Goal: Transaction & Acquisition: Purchase product/service

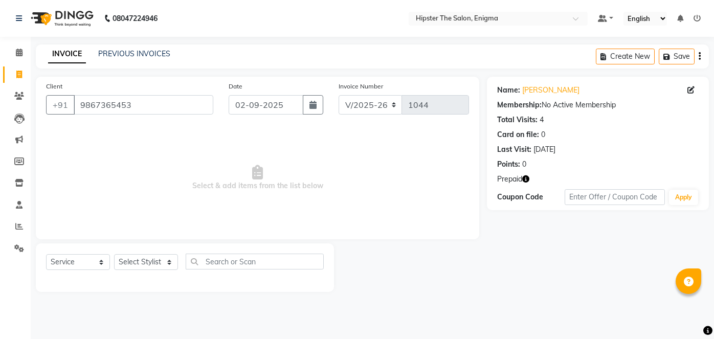
select select "4468"
select select "service"
click at [19, 48] on span at bounding box center [19, 53] width 18 height 12
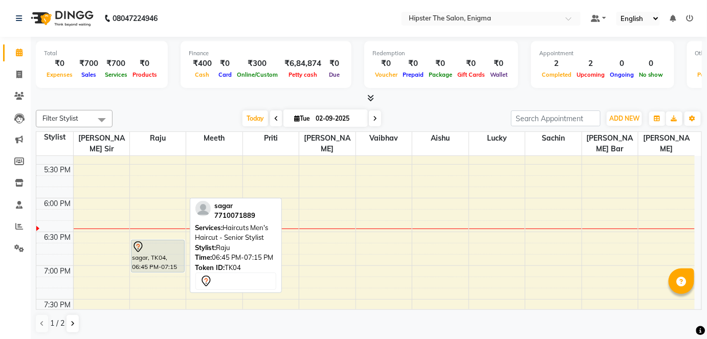
scroll to position [632, 0]
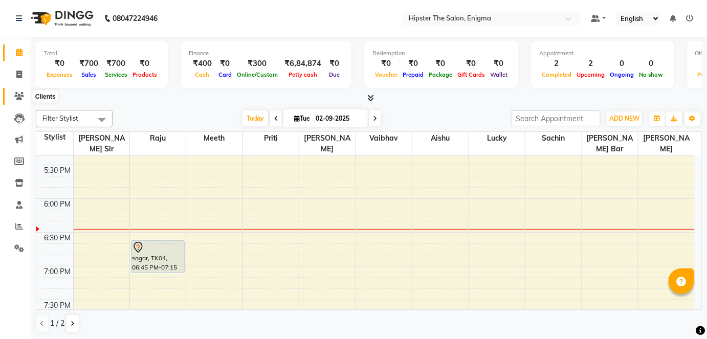
click at [19, 94] on icon at bounding box center [19, 96] width 10 height 8
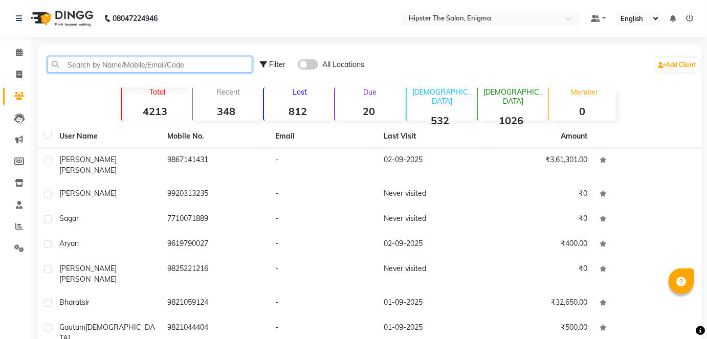
click at [139, 72] on input "text" at bounding box center [150, 65] width 205 height 16
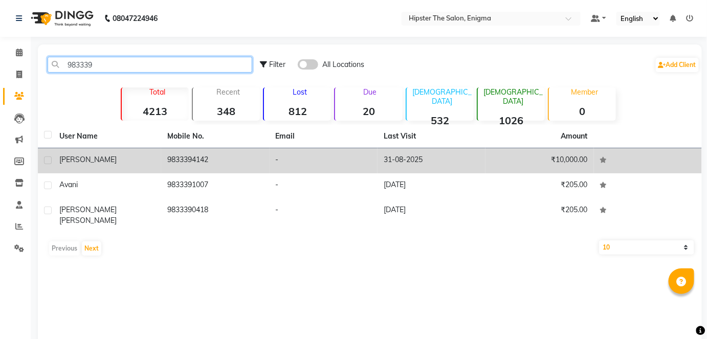
type input "983339"
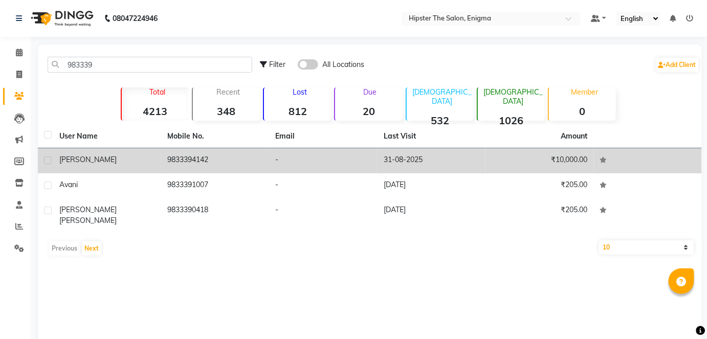
click at [178, 167] on td "9833394142" at bounding box center [215, 160] width 108 height 25
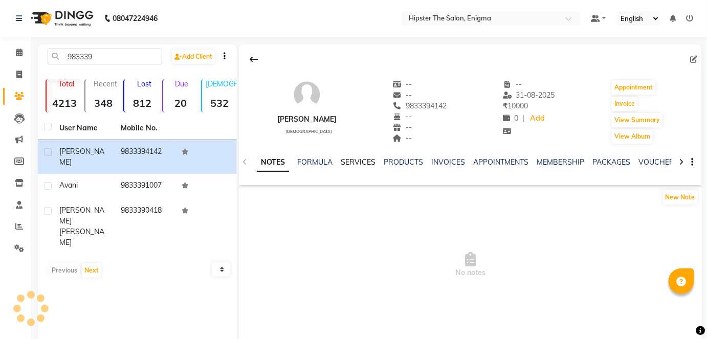
click at [353, 160] on link "SERVICES" at bounding box center [358, 162] width 35 height 9
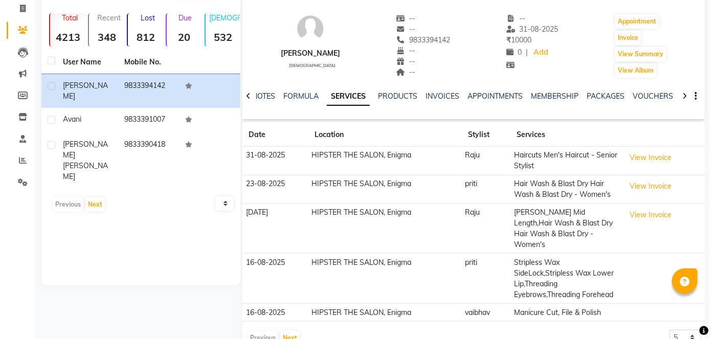
scroll to position [69, 0]
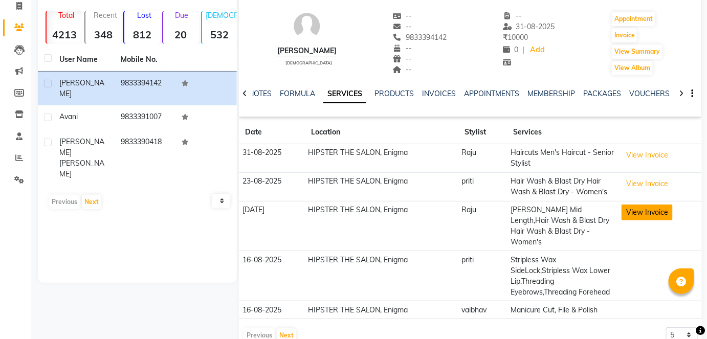
click at [660, 213] on button "View Invoice" at bounding box center [647, 213] width 51 height 16
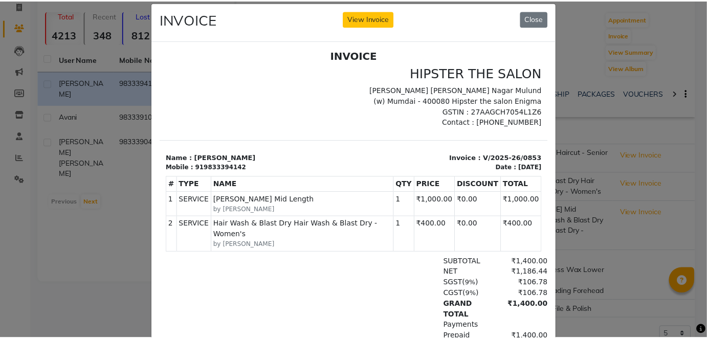
scroll to position [12, 0]
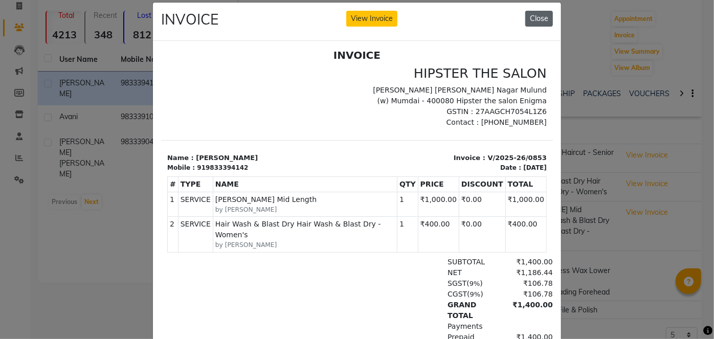
click at [537, 12] on button "Close" at bounding box center [539, 19] width 28 height 16
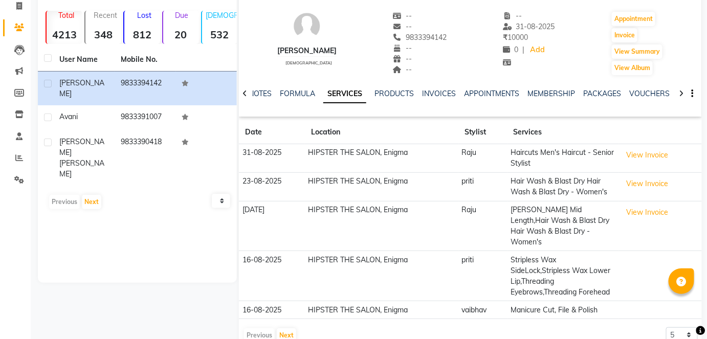
scroll to position [80, 0]
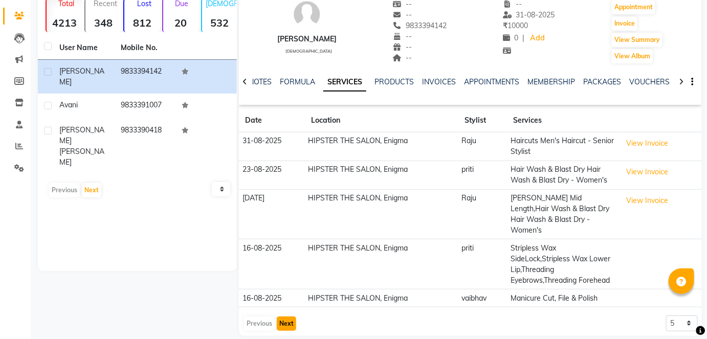
click at [282, 317] on button "Next" at bounding box center [286, 324] width 19 height 14
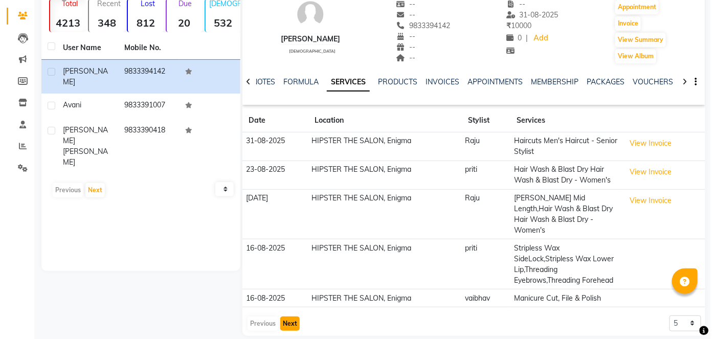
scroll to position [75, 0]
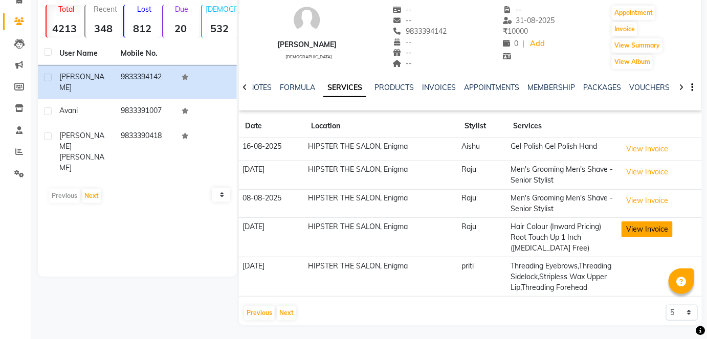
click at [629, 227] on button "View Invoice" at bounding box center [647, 230] width 51 height 16
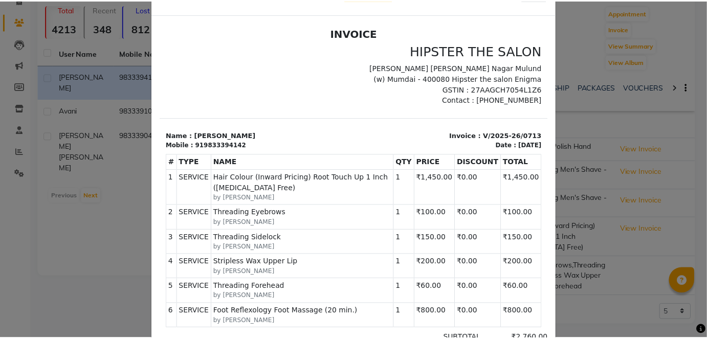
scroll to position [0, 0]
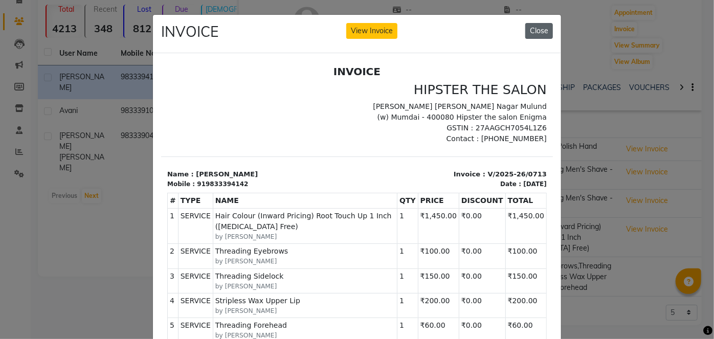
click at [539, 29] on button "Close" at bounding box center [539, 31] width 28 height 16
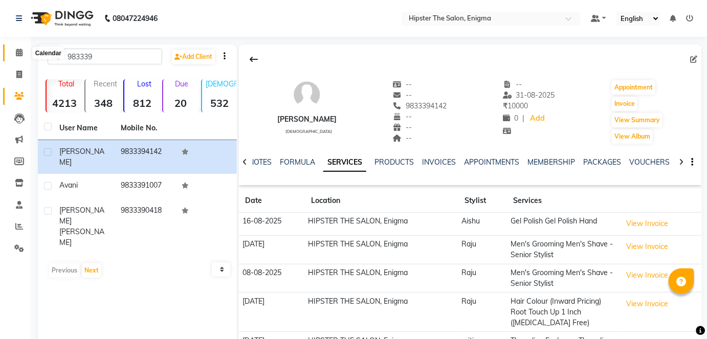
click at [16, 56] on icon at bounding box center [19, 53] width 7 height 8
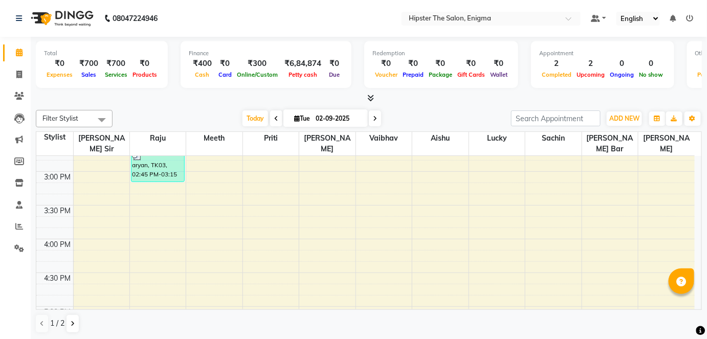
scroll to position [457, 0]
click at [364, 114] on span "[DATE]" at bounding box center [325, 117] width 84 height 17
click at [360, 118] on input "02-09-2025" at bounding box center [338, 118] width 51 height 15
select select "9"
select select "2025"
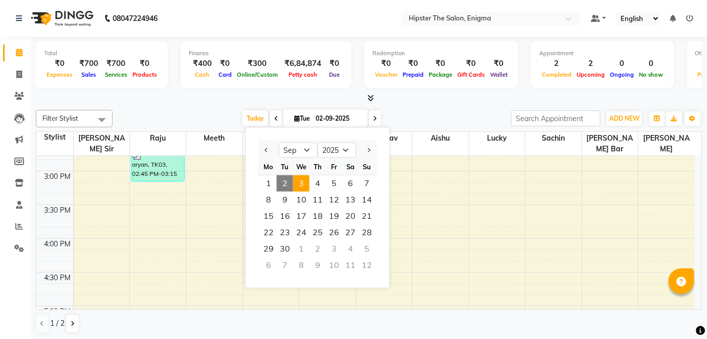
click at [302, 191] on span "3" at bounding box center [301, 183] width 16 height 16
type input "[DATE]"
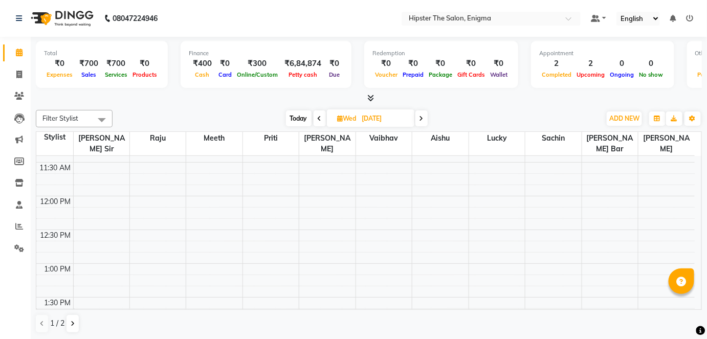
scroll to position [221, 0]
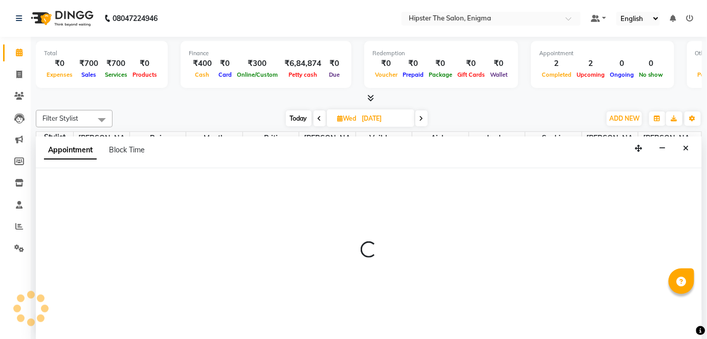
scroll to position [0, 0]
select select "27612"
select select "735"
select select "tentative"
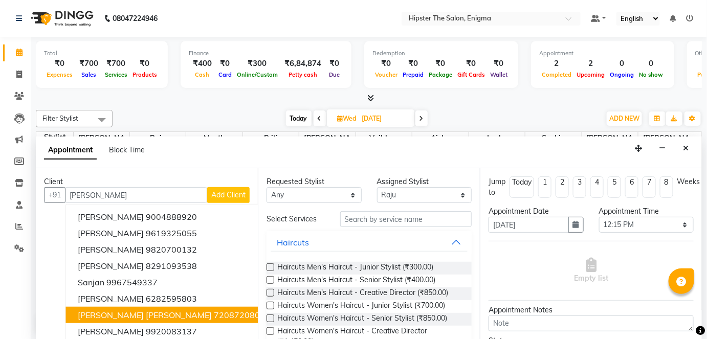
click at [126, 311] on span "[PERSON_NAME] [PERSON_NAME]" at bounding box center [145, 315] width 134 height 10
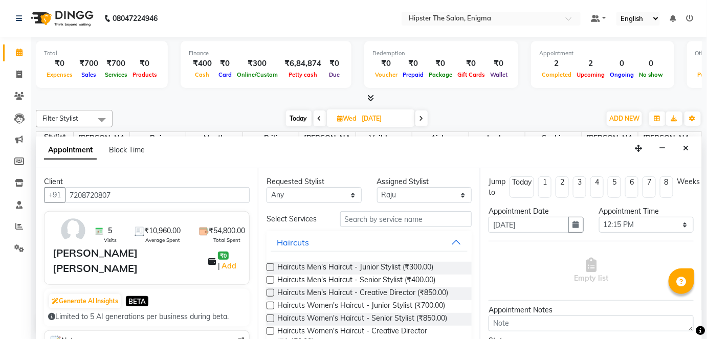
type input "7208720807"
click at [384, 225] on input "text" at bounding box center [405, 219] width 131 height 16
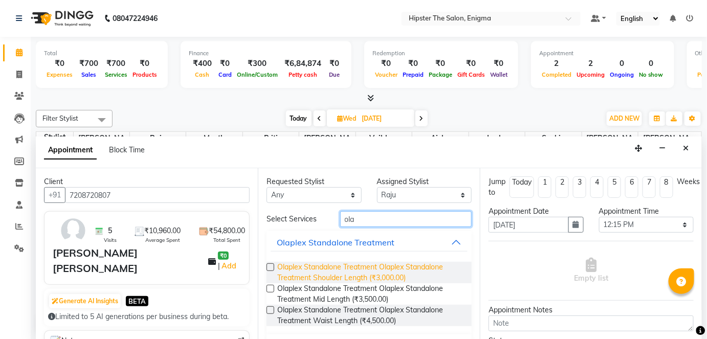
type input "ola"
click at [386, 269] on span "Olaplex Standalone Treatment Olaplex Standalone Treatment Shoulder Length (₹3,0…" at bounding box center [370, 272] width 186 height 21
checkbox input "false"
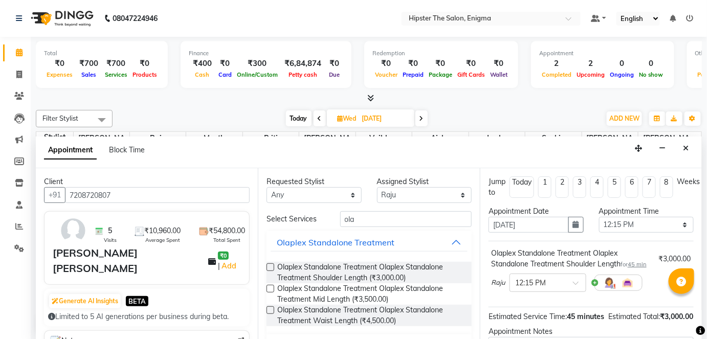
scroll to position [129, 0]
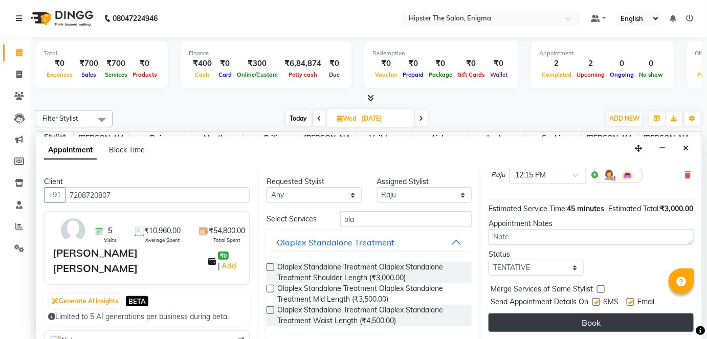
click at [584, 324] on button "Book" at bounding box center [591, 323] width 205 height 18
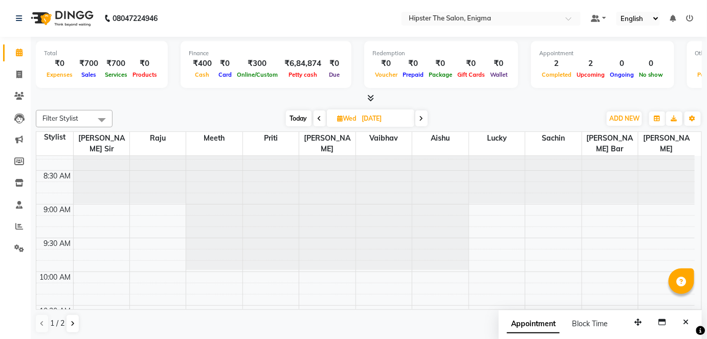
scroll to position [18, 0]
click at [18, 74] on icon at bounding box center [19, 75] width 6 height 8
select select "service"
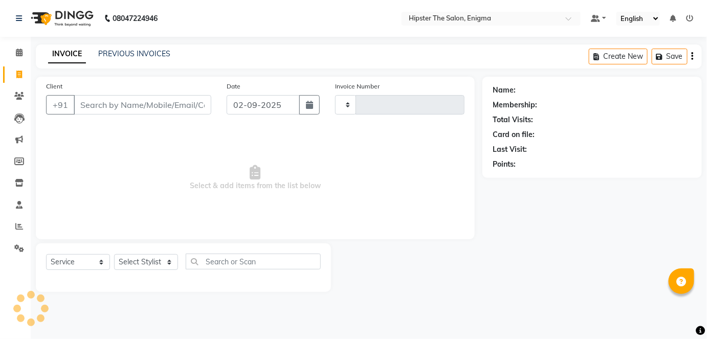
type input "1044"
select select "4468"
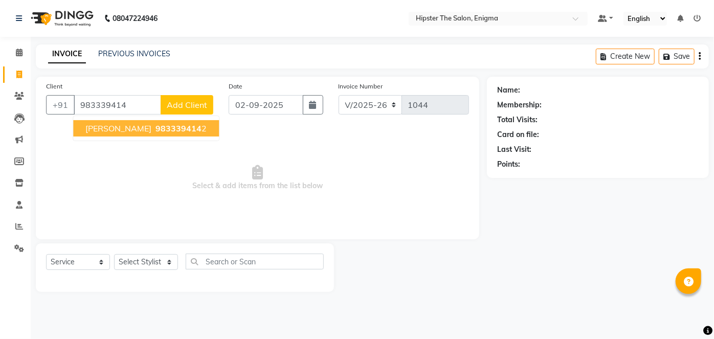
click at [156, 130] on span "983339414" at bounding box center [179, 128] width 46 height 10
type input "9833394142"
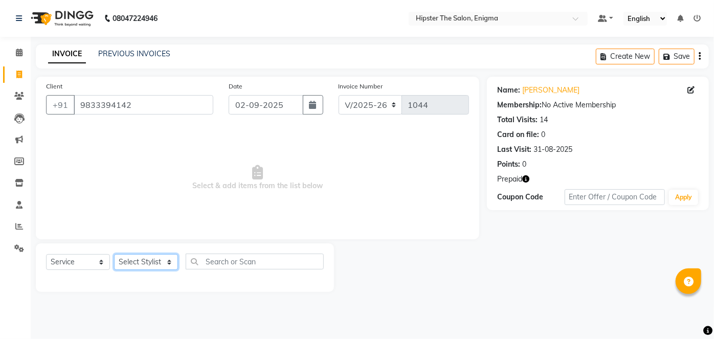
click at [142, 268] on select "Select Stylist [PERSON_NAME] [PERSON_NAME] [PERSON_NAME] [PERSON_NAME] poonam […" at bounding box center [146, 262] width 64 height 16
click at [91, 262] on select "Select Service Product Membership Package Voucher Prepaid Gift Card" at bounding box center [78, 262] width 64 height 16
select select "P"
click at [46, 254] on select "Select Service Product Membership Package Voucher Prepaid Gift Card" at bounding box center [78, 262] width 64 height 16
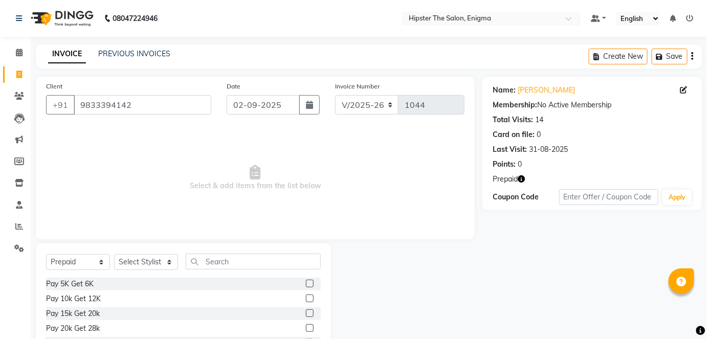
click at [140, 254] on div "Select Service Product Membership Package Voucher Prepaid Gift Card Select Styl…" at bounding box center [183, 266] width 275 height 24
click at [140, 266] on select "Select Stylist [PERSON_NAME] [PERSON_NAME] [PERSON_NAME] [PERSON_NAME] poonam […" at bounding box center [146, 262] width 64 height 16
select select "25295"
click at [114, 254] on select "Select Stylist [PERSON_NAME] [PERSON_NAME] [PERSON_NAME] [PERSON_NAME] poonam […" at bounding box center [146, 262] width 64 height 16
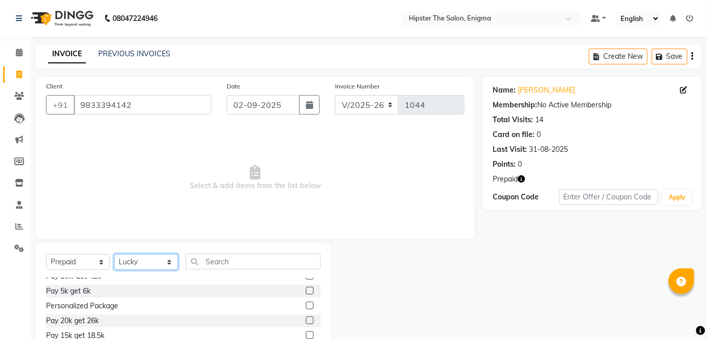
scroll to position [112, 0]
click at [306, 322] on label at bounding box center [310, 321] width 8 height 8
click at [306, 322] on input "checkbox" at bounding box center [309, 321] width 7 height 7
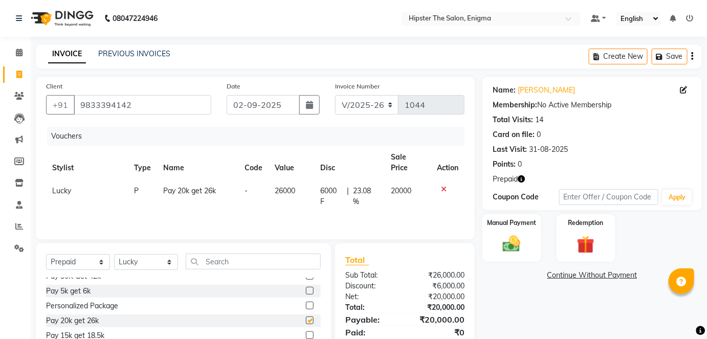
checkbox input "false"
click at [528, 240] on div "Manual Payment" at bounding box center [511, 238] width 61 height 50
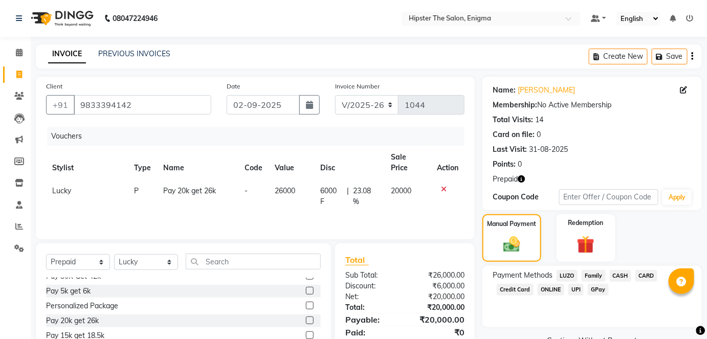
click at [621, 276] on span "CASH" at bounding box center [621, 276] width 22 height 12
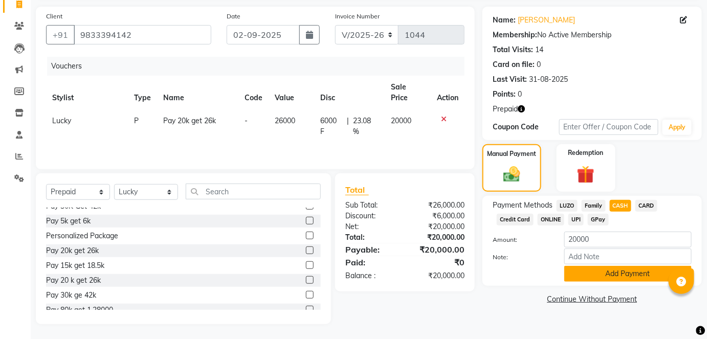
click at [615, 273] on button "Add Payment" at bounding box center [627, 274] width 127 height 16
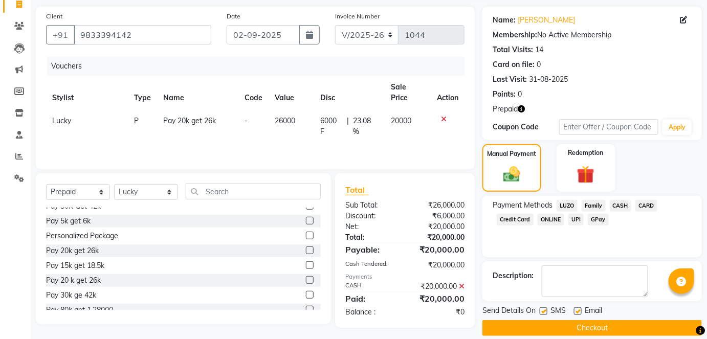
scroll to position [81, 0]
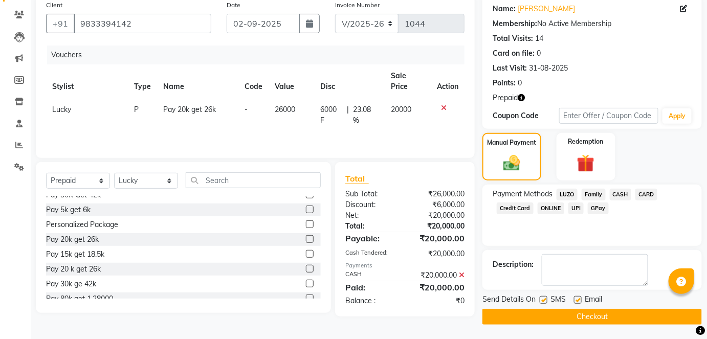
click at [547, 312] on button "Checkout" at bounding box center [591, 317] width 219 height 16
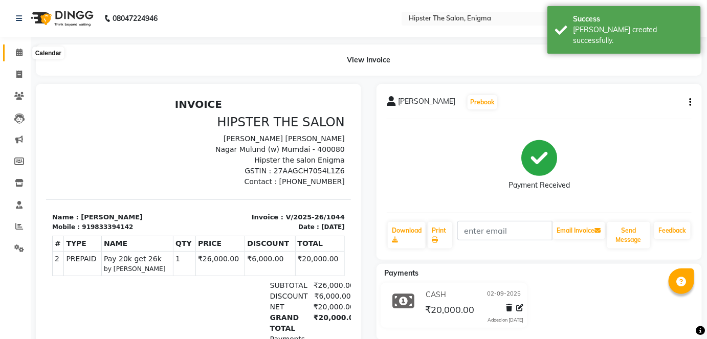
click at [24, 53] on span at bounding box center [19, 53] width 18 height 12
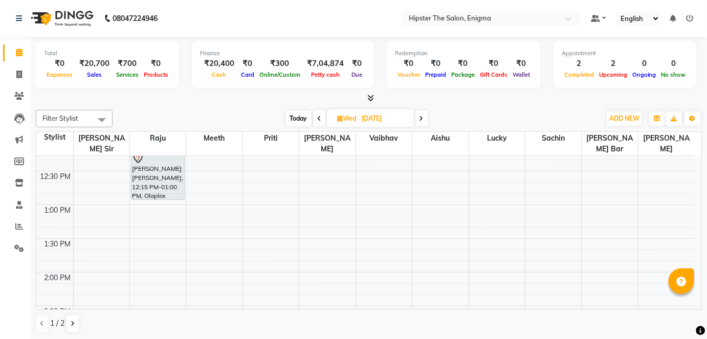
click at [304, 113] on span "Today" at bounding box center [299, 118] width 26 height 16
type input "02-09-2025"
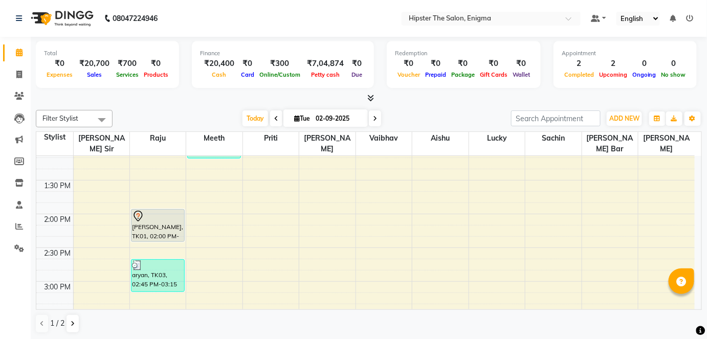
scroll to position [346, 0]
click at [357, 118] on input "02-09-2025" at bounding box center [338, 118] width 51 height 15
select select "9"
select select "2025"
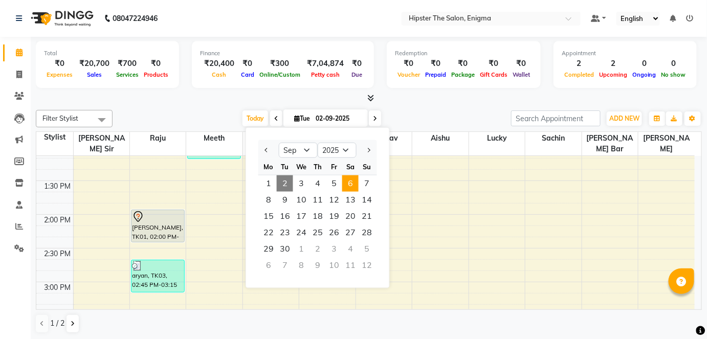
click at [349, 178] on span "6" at bounding box center [350, 183] width 16 height 16
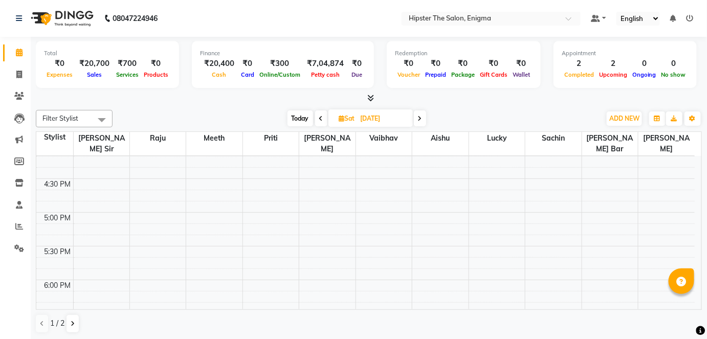
scroll to position [545, 0]
click at [304, 115] on span "Today" at bounding box center [300, 118] width 26 height 16
type input "02-09-2025"
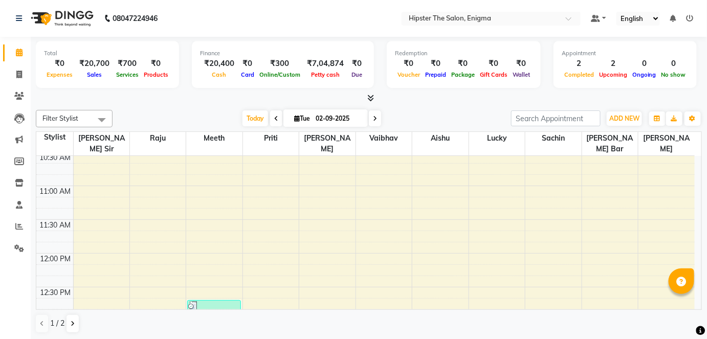
scroll to position [172, 0]
